Goal: Ask a question

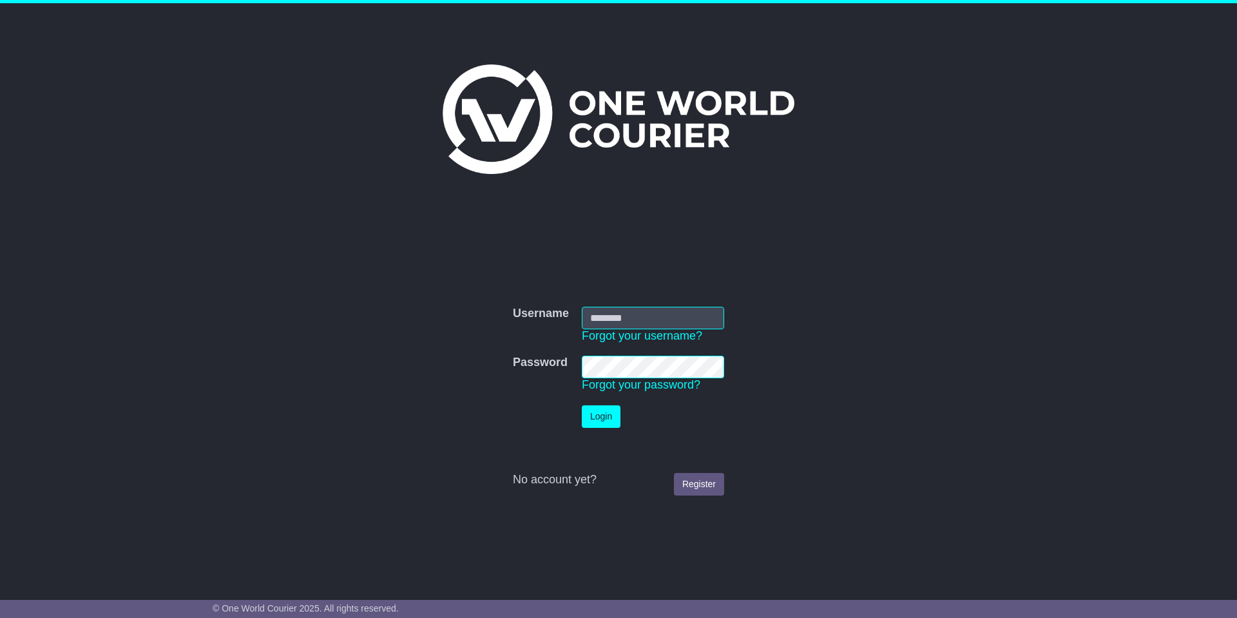
type input "*******"
click at [586, 417] on button "Login" at bounding box center [601, 416] width 39 height 23
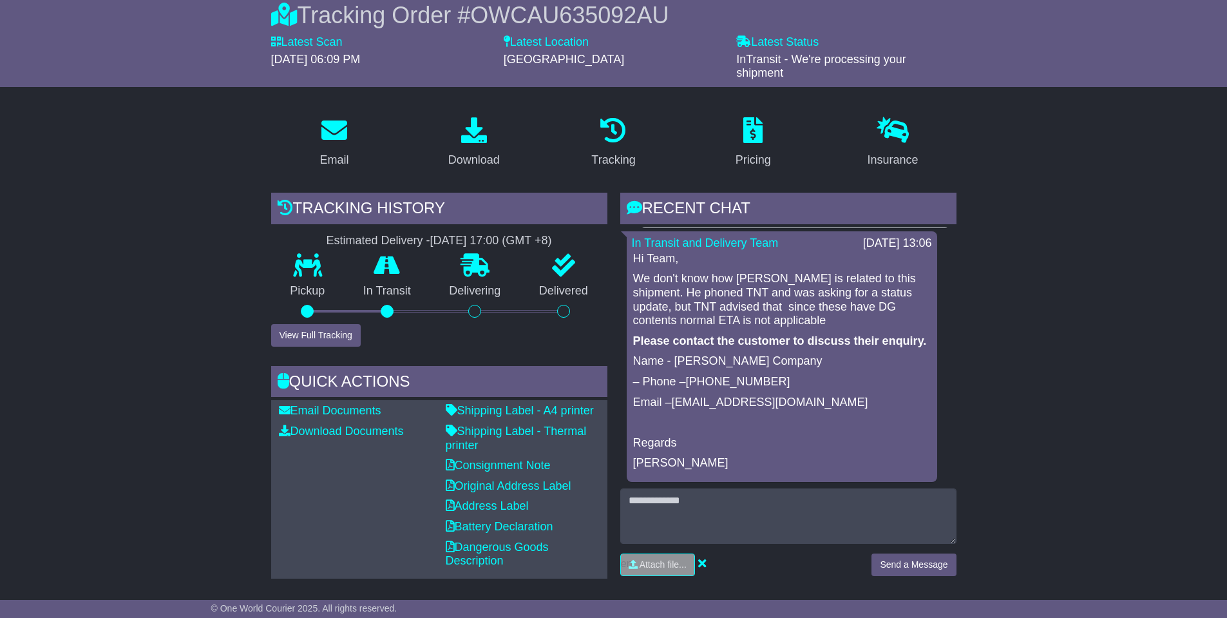
scroll to position [193, 0]
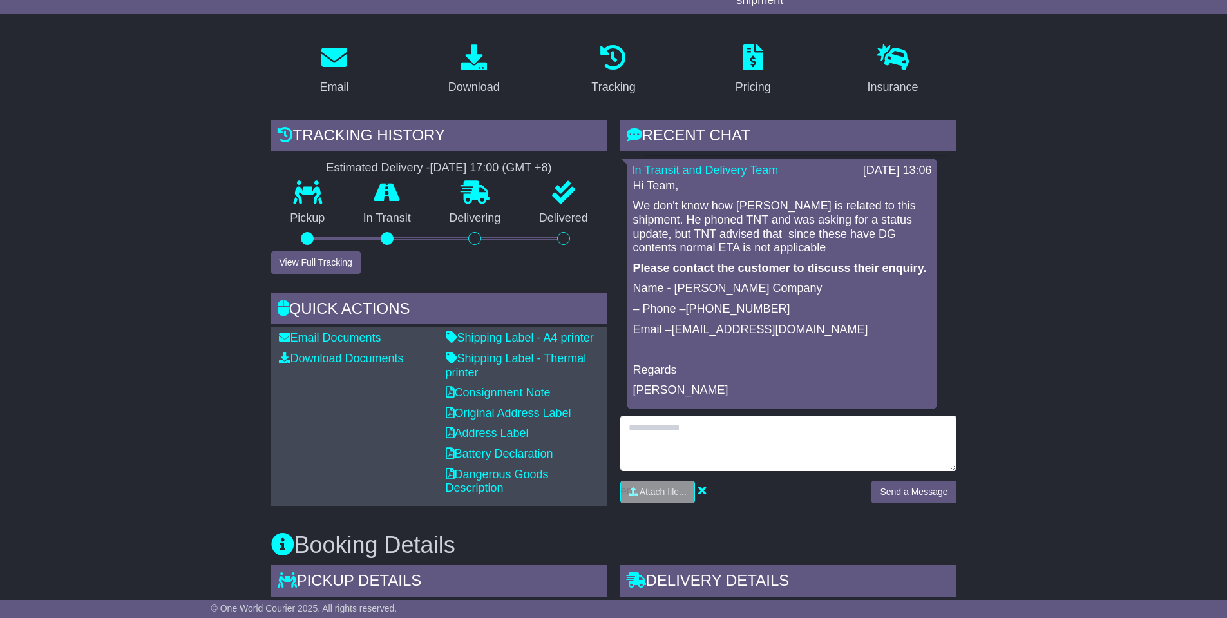
click at [753, 443] on textarea at bounding box center [788, 443] width 336 height 55
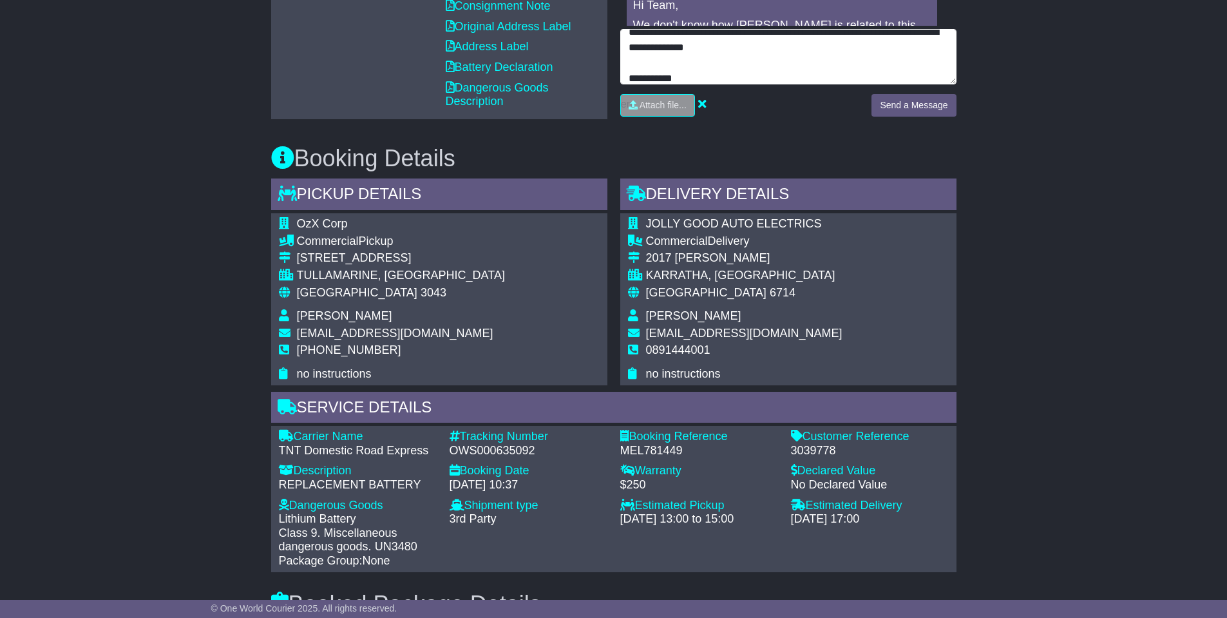
scroll to position [71, 0]
type textarea "**********"
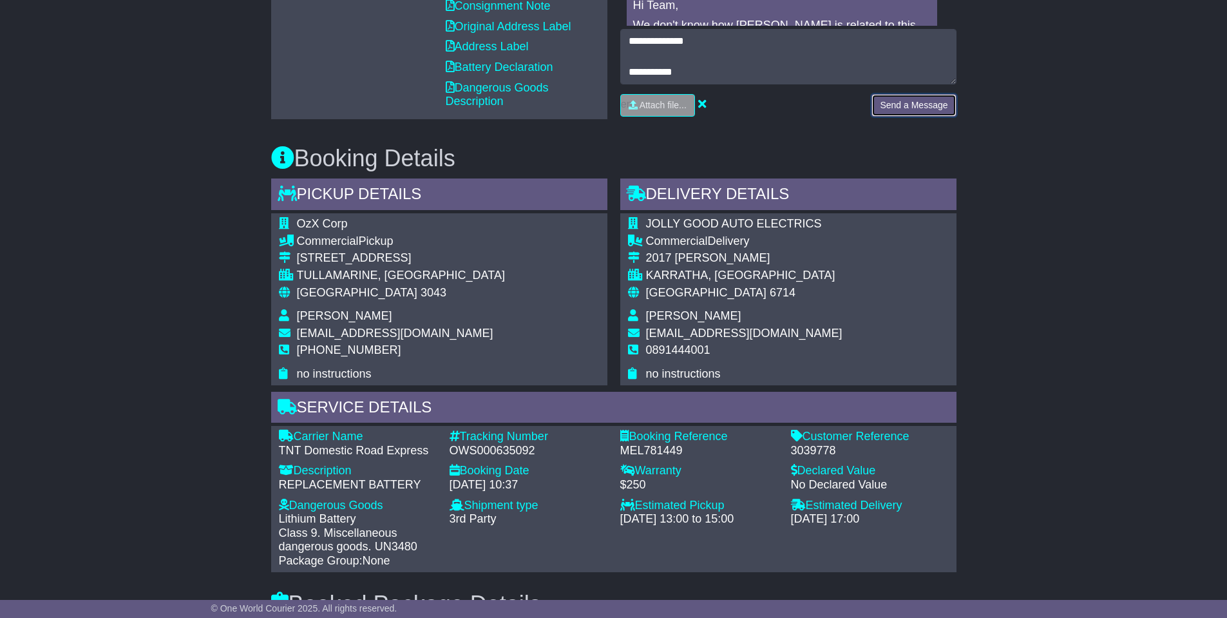
click at [943, 113] on button "Send a Message" at bounding box center [914, 105] width 84 height 23
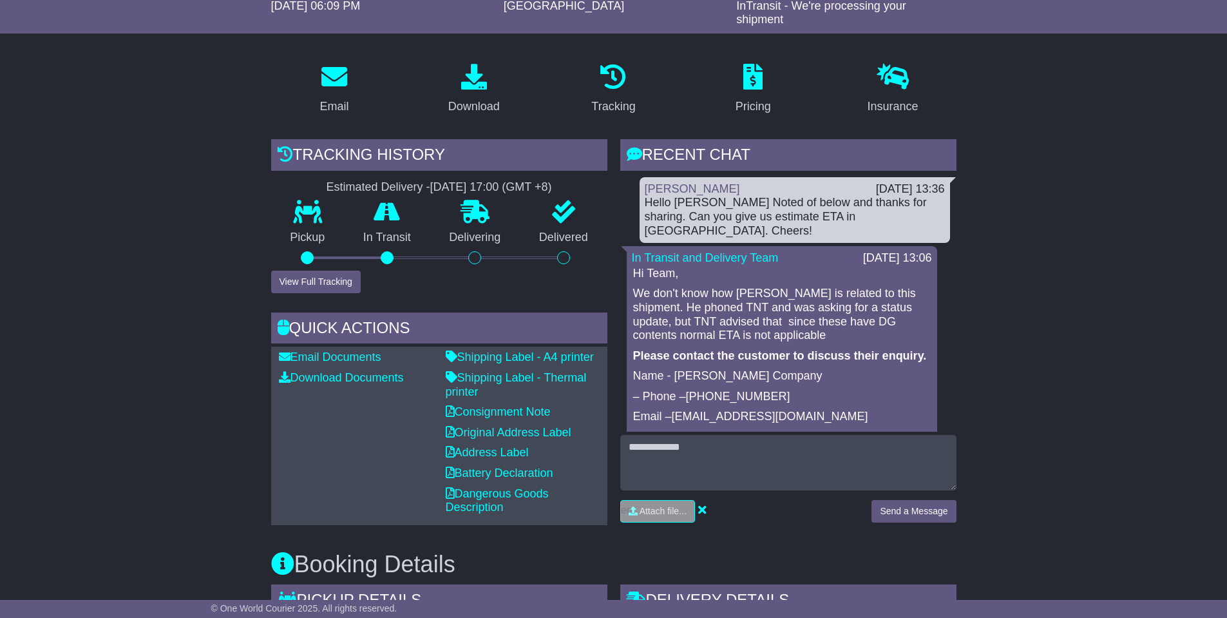
scroll to position [193, 0]
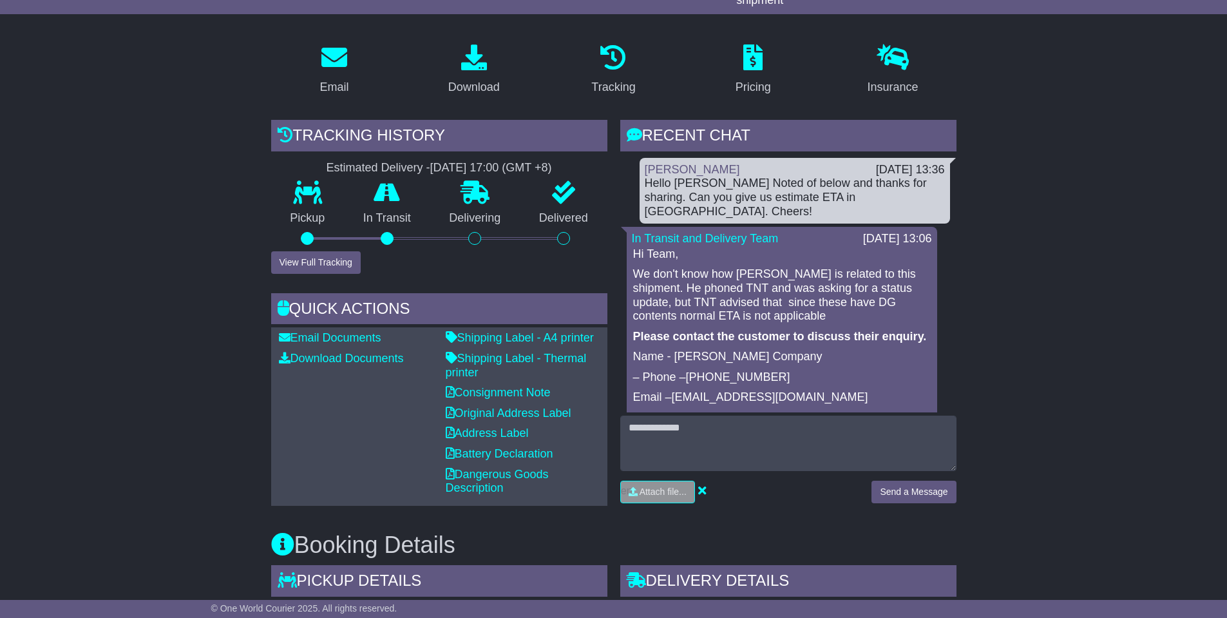
click at [764, 293] on p "We don't know how [PERSON_NAME] is related to this shipment. He phoned TNT and …" at bounding box center [782, 294] width 298 height 55
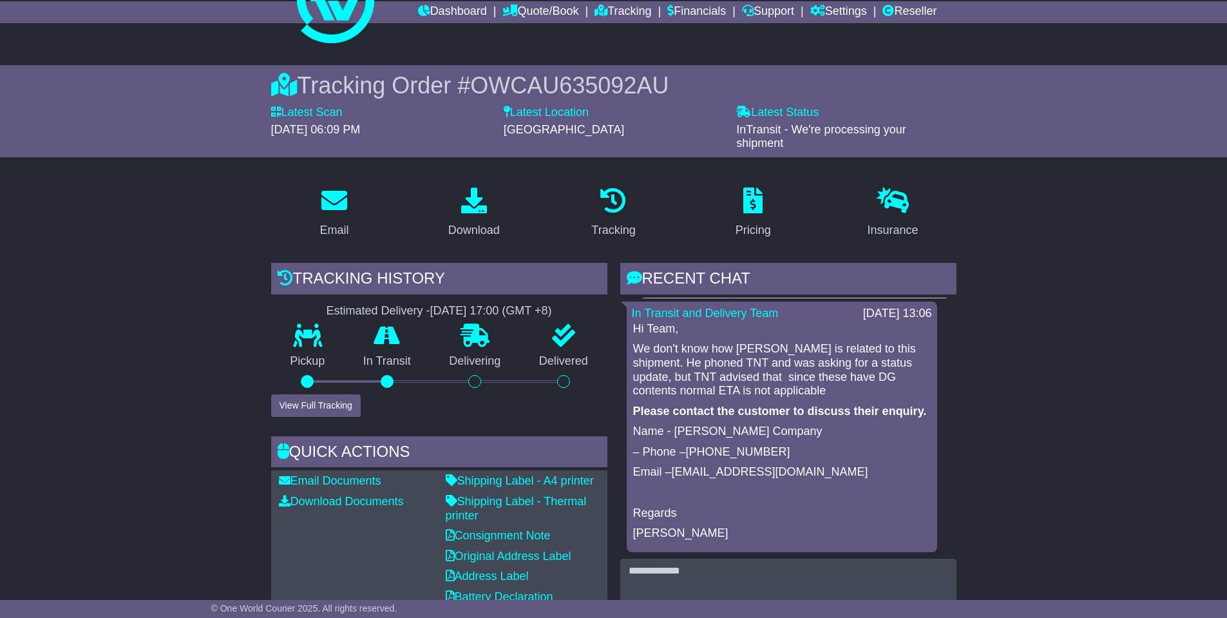
scroll to position [0, 0]
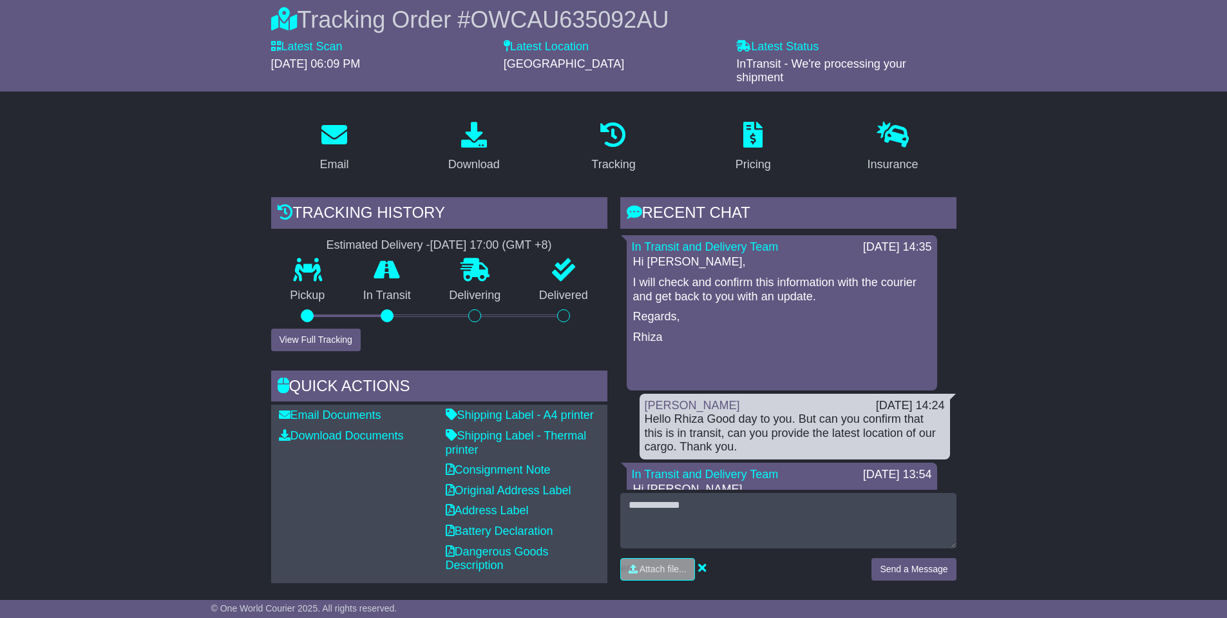
scroll to position [193, 0]
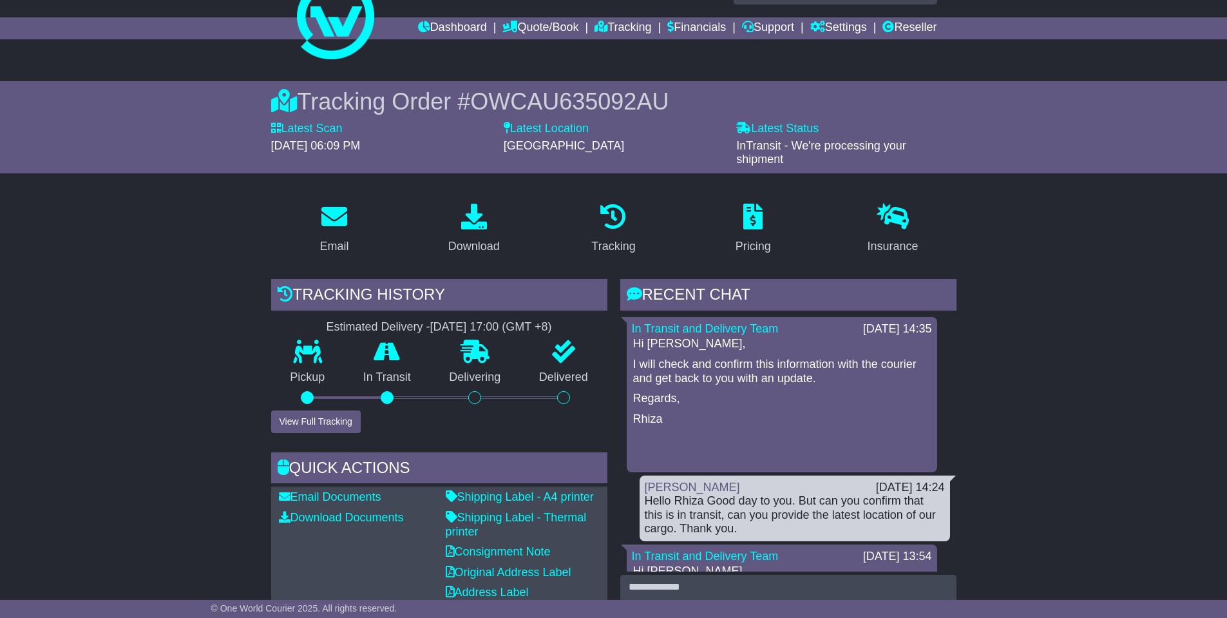
scroll to position [64, 0]
